Goal: Contribute content: Contribute content

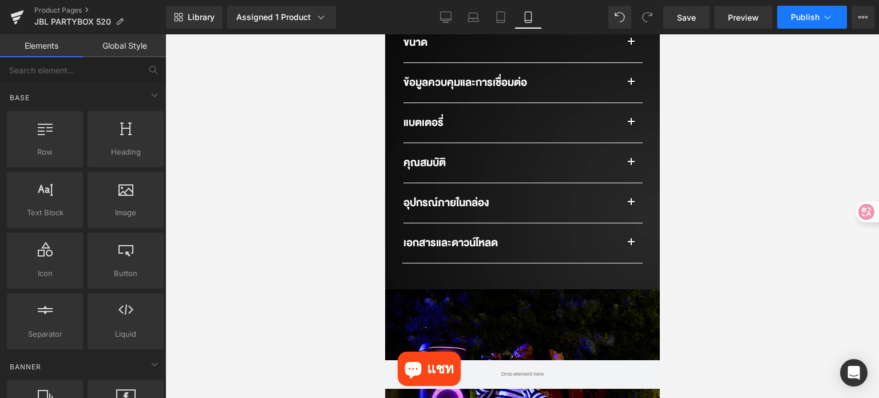
click at [790, 15] on button "Publish" at bounding box center [812, 17] width 70 height 23
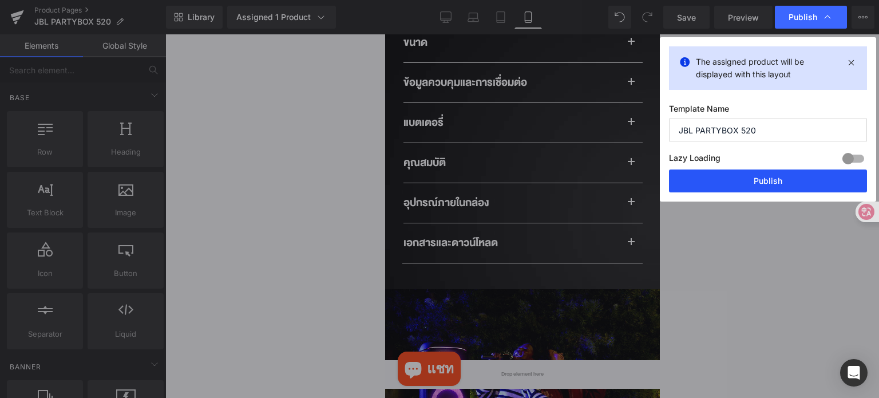
drag, startPoint x: 737, startPoint y: 180, endPoint x: 122, endPoint y: 179, distance: 615.0
click at [737, 180] on button "Publish" at bounding box center [768, 180] width 198 height 23
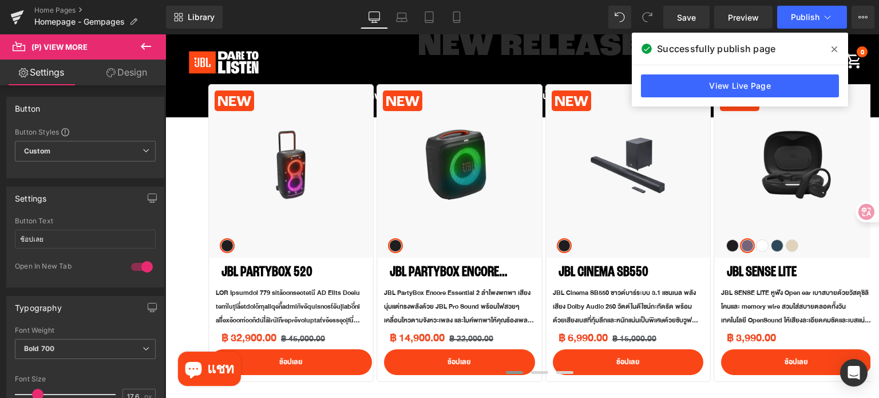
scroll to position [458, 0]
click at [834, 51] on icon at bounding box center [834, 49] width 6 height 9
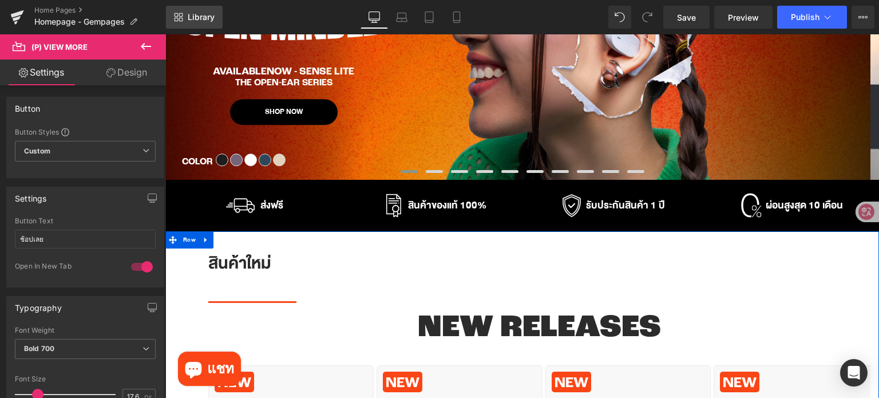
scroll to position [0, 0]
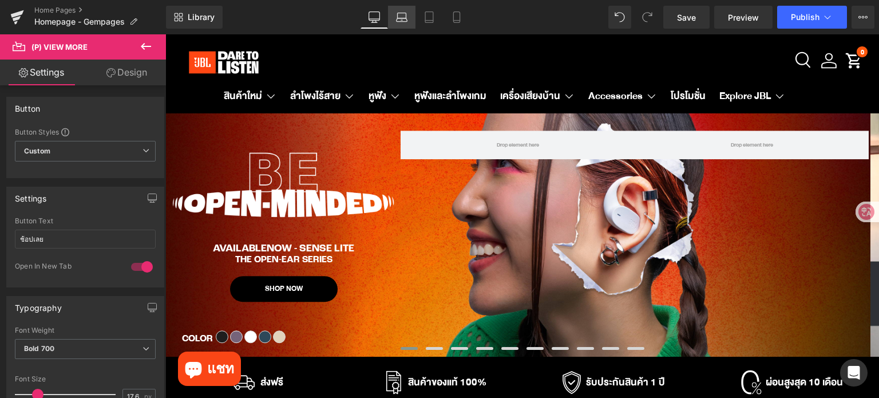
click at [394, 25] on link "Laptop" at bounding box center [401, 17] width 27 height 23
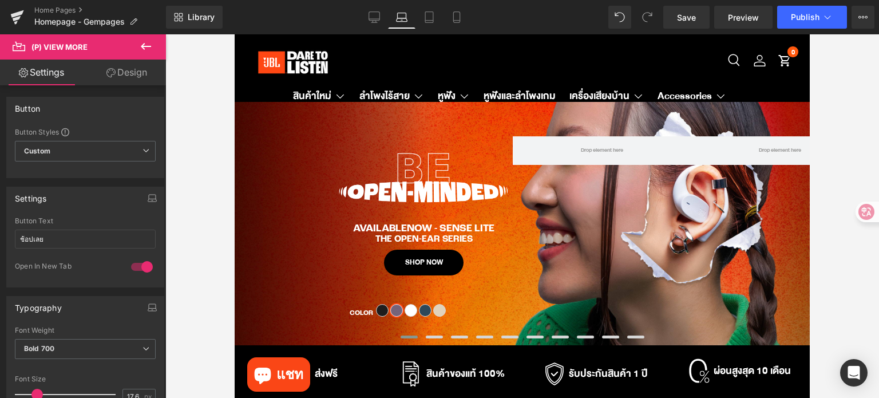
type input "100"
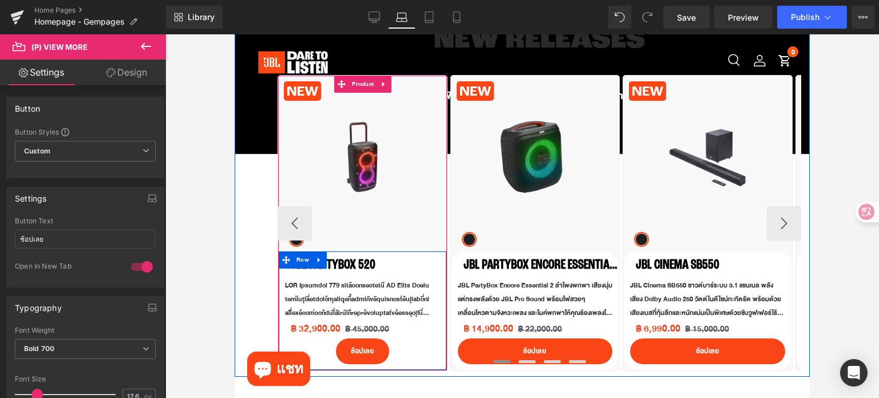
scroll to position [295, 0]
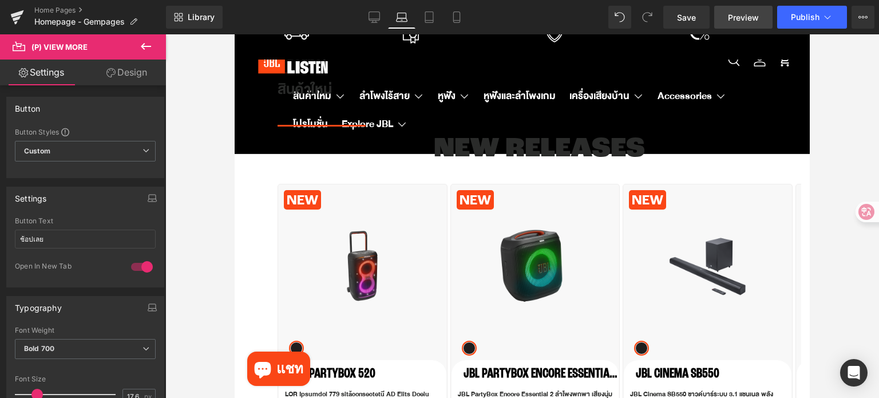
click at [737, 18] on span "Preview" at bounding box center [743, 17] width 31 height 12
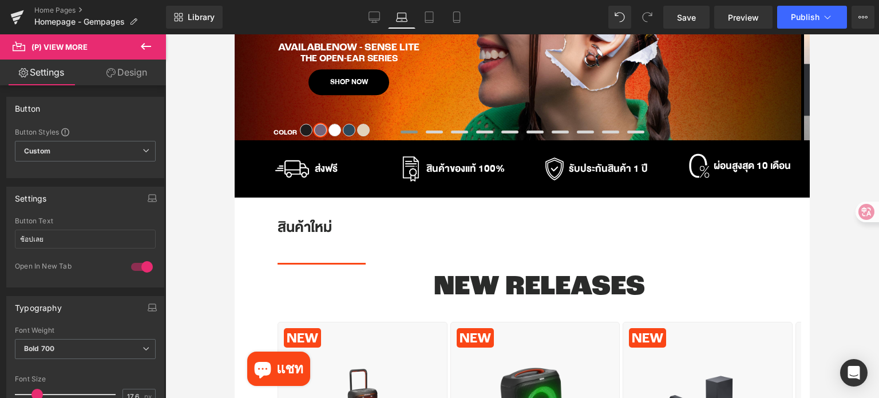
scroll to position [9, 0]
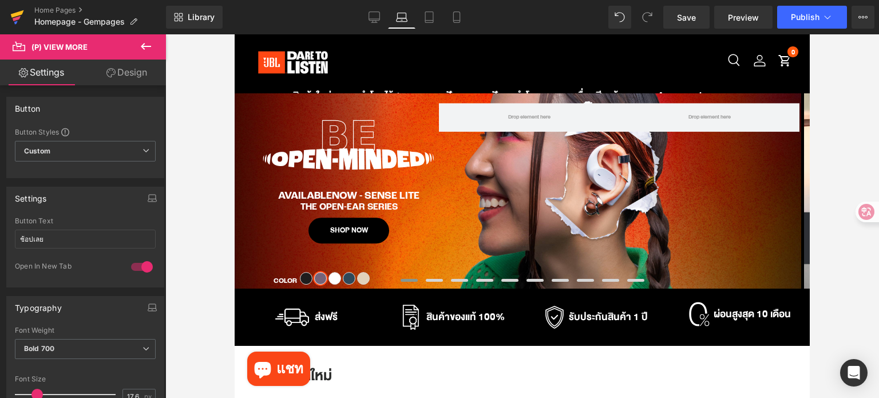
click at [11, 15] on icon at bounding box center [17, 13] width 13 height 7
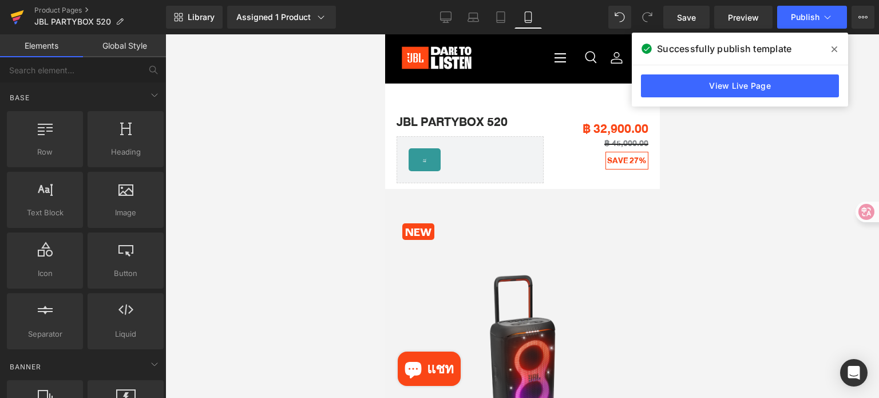
drag, startPoint x: 0, startPoint y: 0, endPoint x: 13, endPoint y: 17, distance: 21.2
click at [13, 17] on icon at bounding box center [17, 13] width 13 height 7
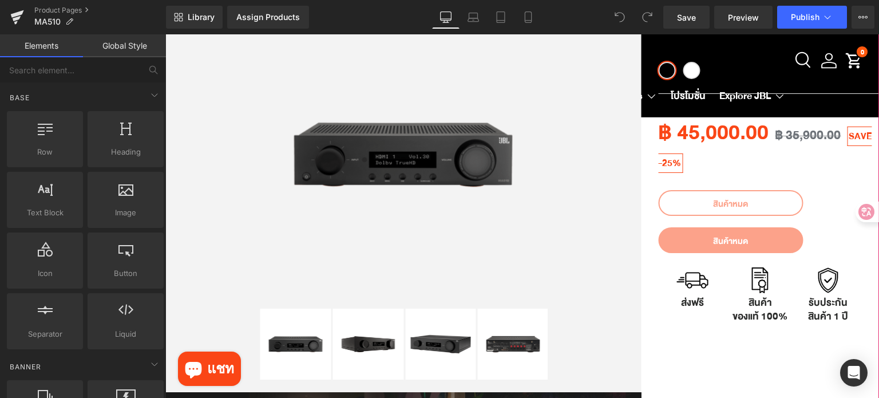
scroll to position [286, 0]
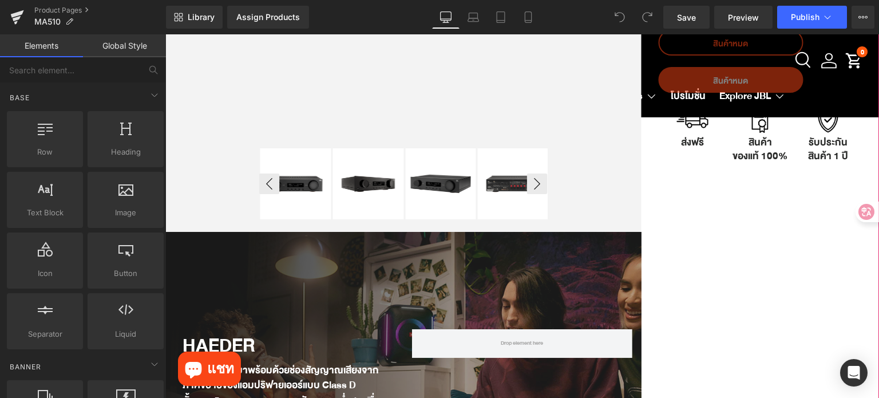
click at [513, 180] on img at bounding box center [513, 183] width 71 height 71
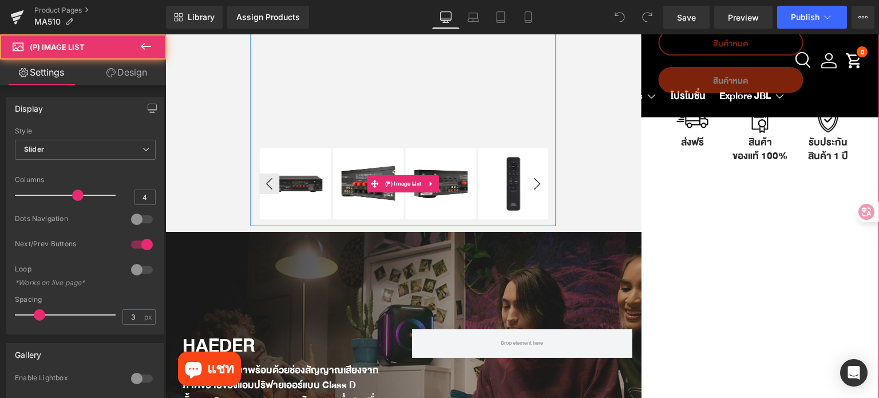
click at [535, 181] on button "›" at bounding box center [537, 183] width 21 height 21
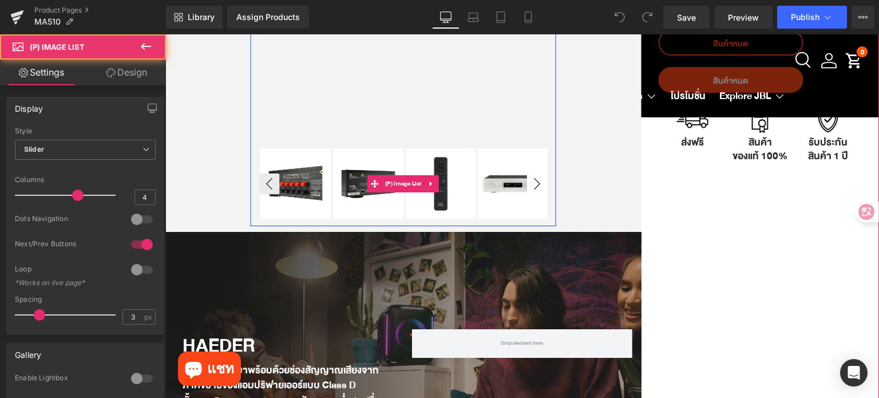
click at [535, 181] on button "›" at bounding box center [537, 183] width 21 height 21
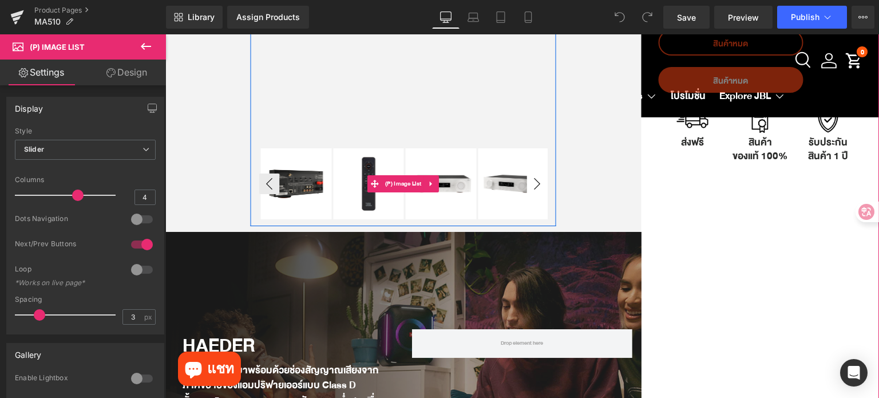
click at [535, 181] on button "›" at bounding box center [537, 183] width 21 height 21
click at [485, 185] on img at bounding box center [513, 183] width 71 height 71
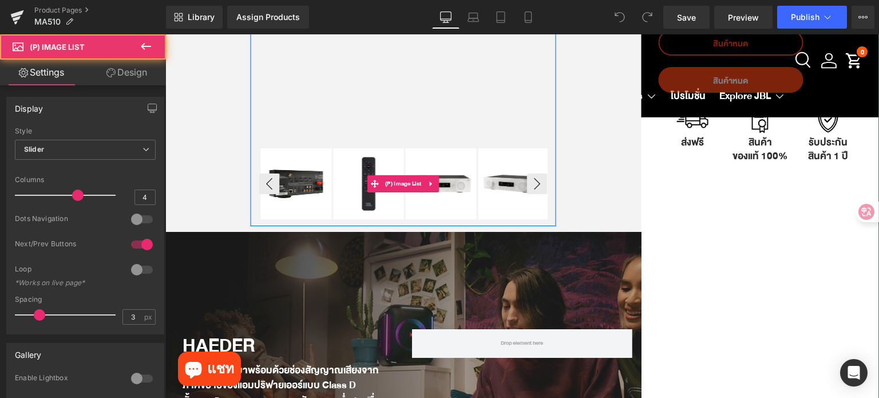
click at [449, 183] on img at bounding box center [441, 183] width 71 height 71
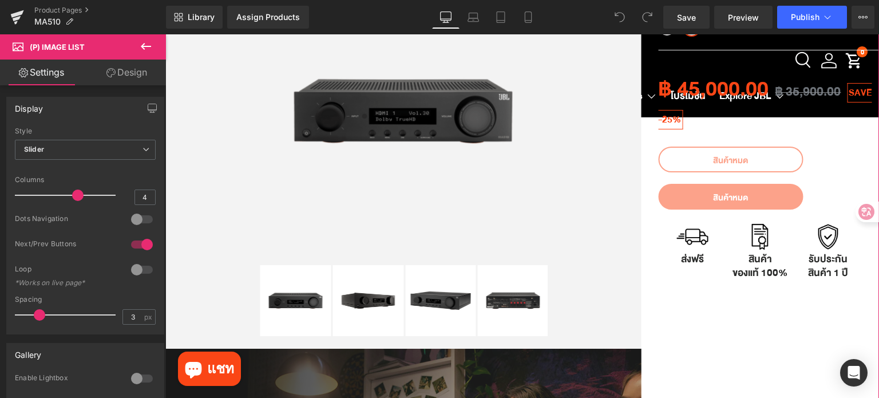
scroll to position [0, 0]
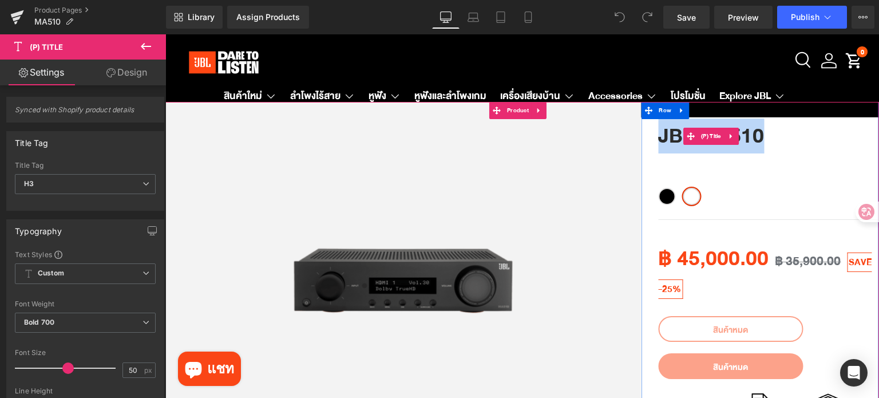
drag, startPoint x: 767, startPoint y: 130, endPoint x: 657, endPoint y: 131, distance: 109.3
click at [658, 131] on h3 "JBL MA510" at bounding box center [768, 136] width 221 height 69
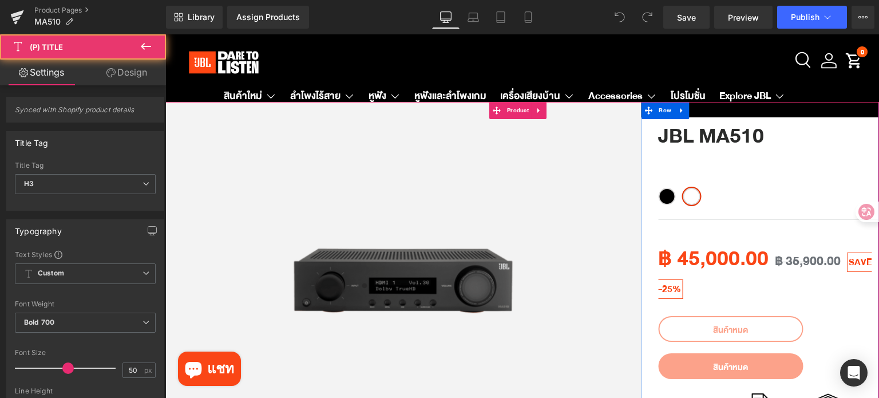
click at [811, 128] on h3 "JBL MA510" at bounding box center [768, 136] width 221 height 69
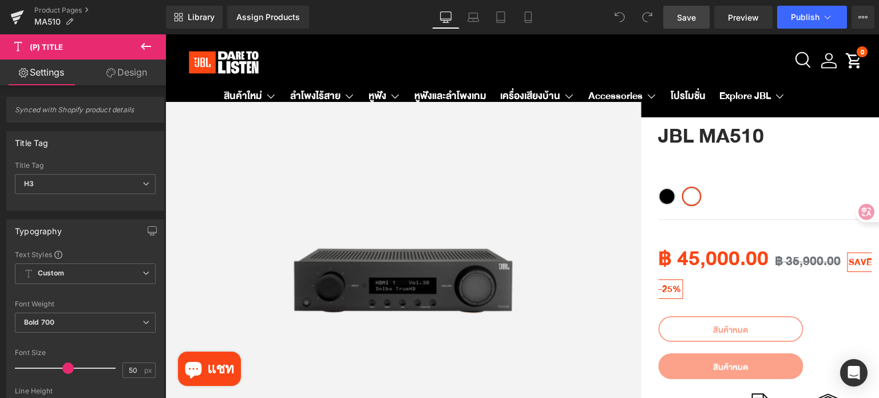
click at [689, 21] on span "Save" at bounding box center [686, 17] width 19 height 12
click at [739, 16] on span "Preview" at bounding box center [743, 17] width 31 height 12
